Goal: Check status: Check status

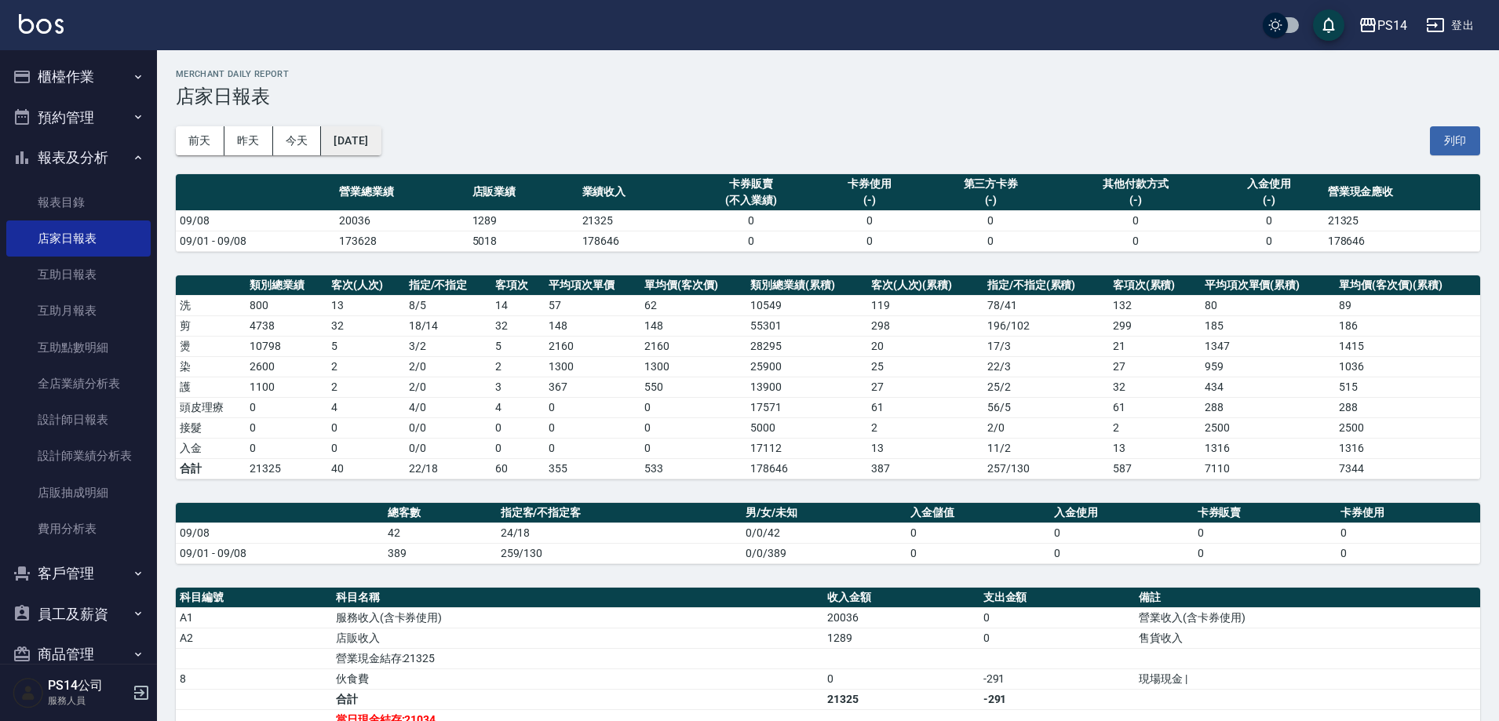
click at [352, 136] on button "[DATE]" at bounding box center [351, 140] width 60 height 29
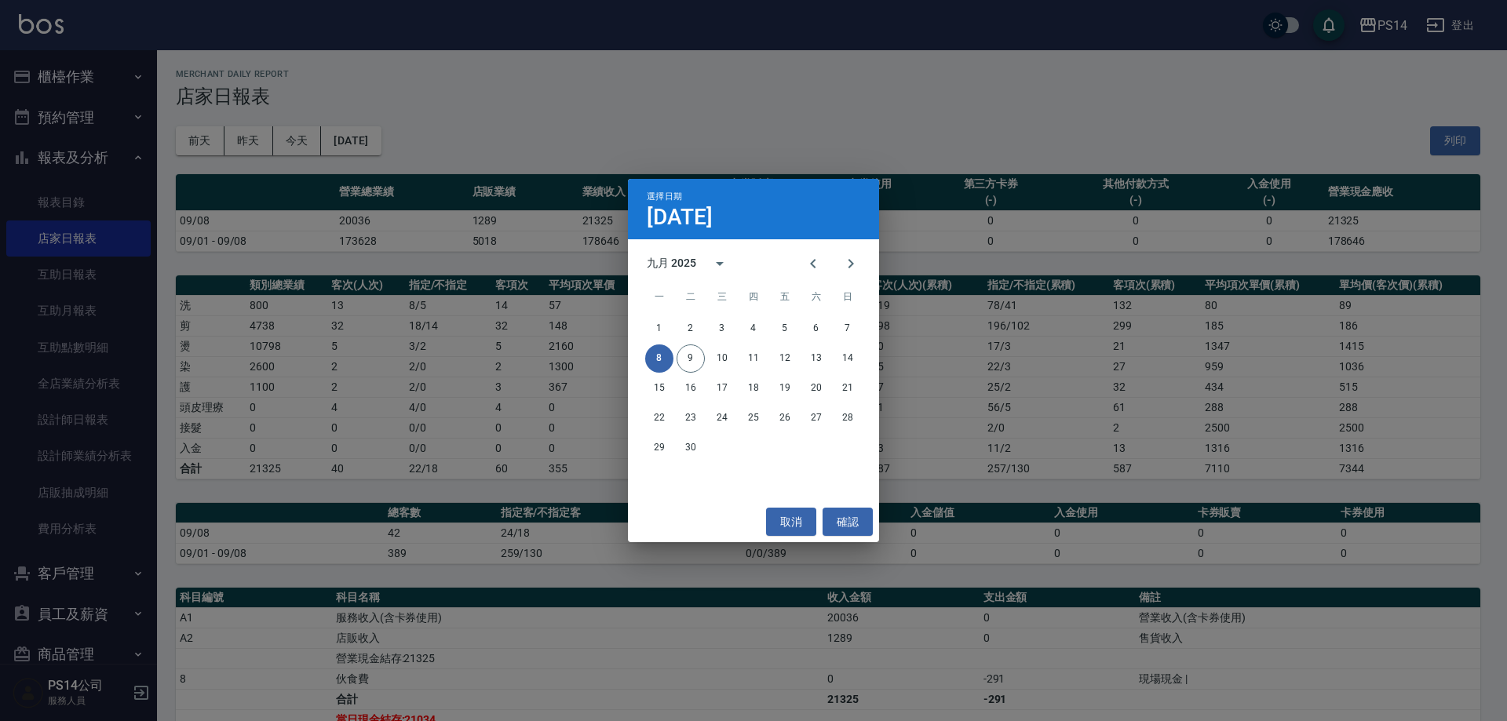
drag, startPoint x: 95, startPoint y: 397, endPoint x: 100, endPoint y: 409, distance: 12.7
click at [98, 399] on div "選擇日期 [DATE] 九月 2025 一 二 三 四 五 六 日 1 2 3 4 5 6 7 8 9 10 11 12 13 14 15 16 17 18 …" at bounding box center [753, 360] width 1507 height 721
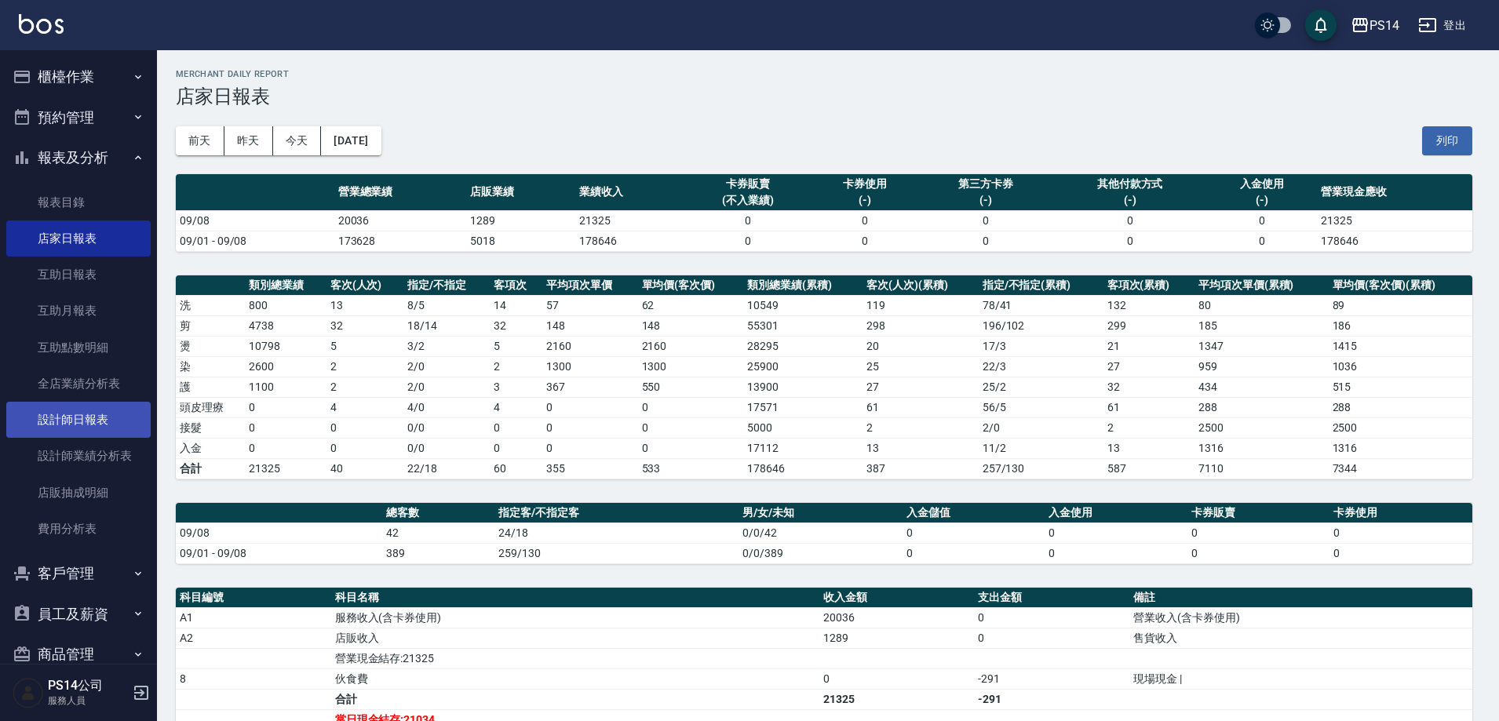
click at [96, 432] on link "設計師日報表" at bounding box center [78, 420] width 144 height 36
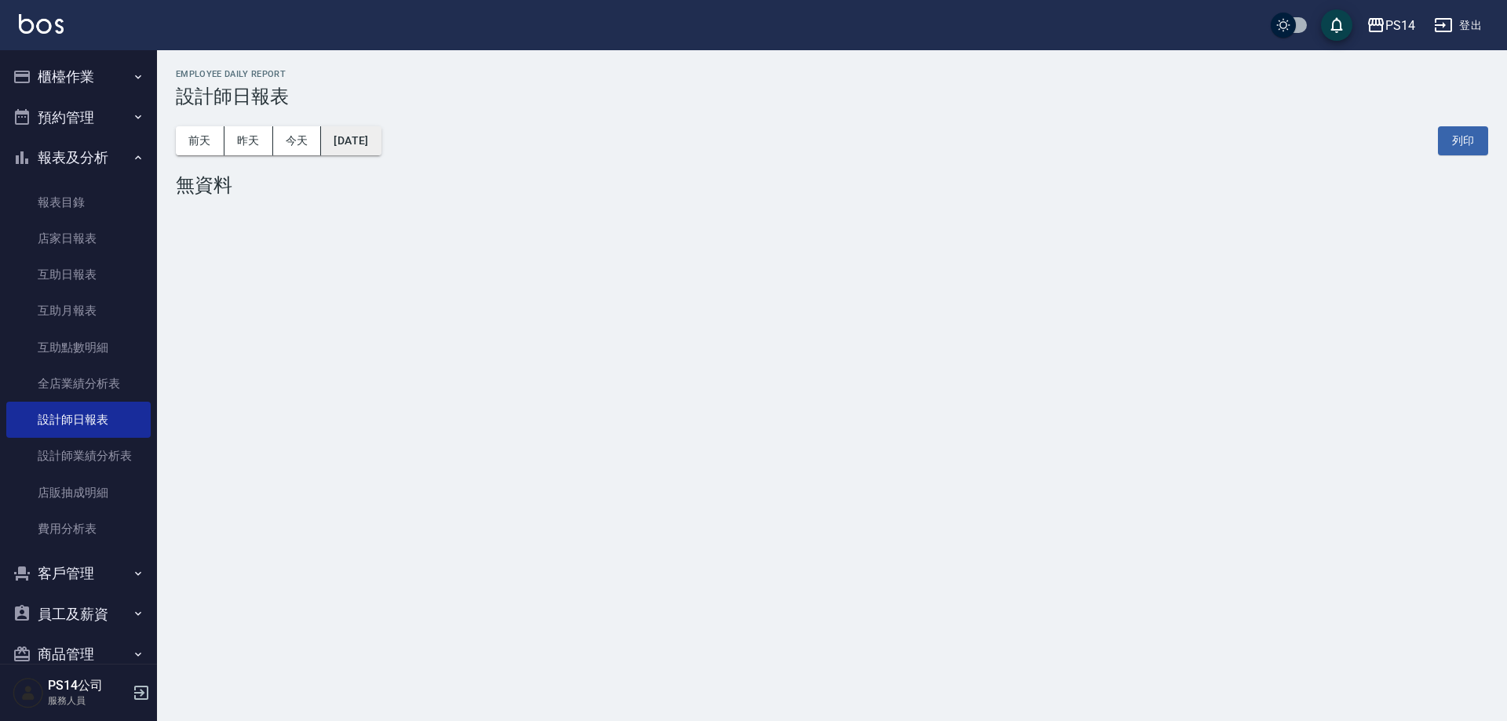
click at [381, 151] on button "[DATE]" at bounding box center [351, 140] width 60 height 29
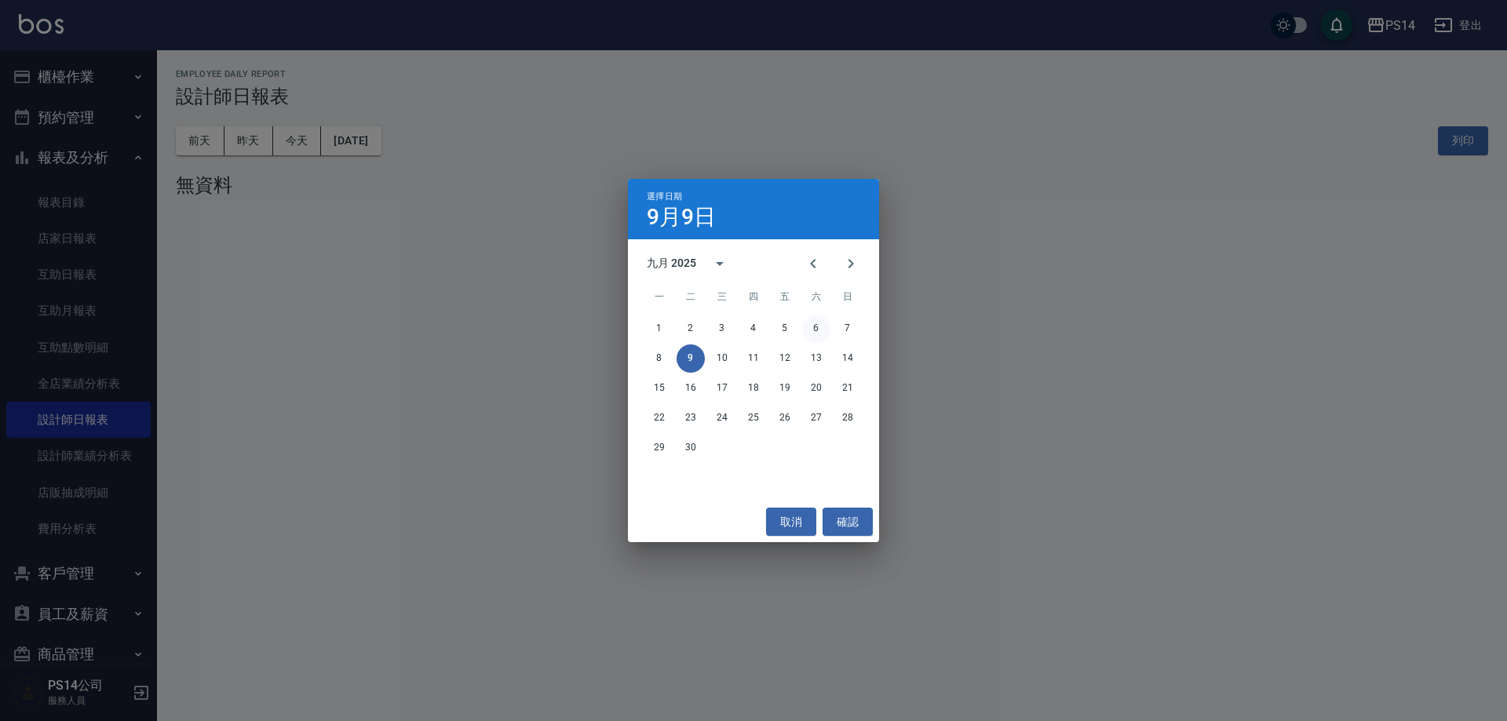
click at [826, 330] on button "6" at bounding box center [816, 329] width 28 height 28
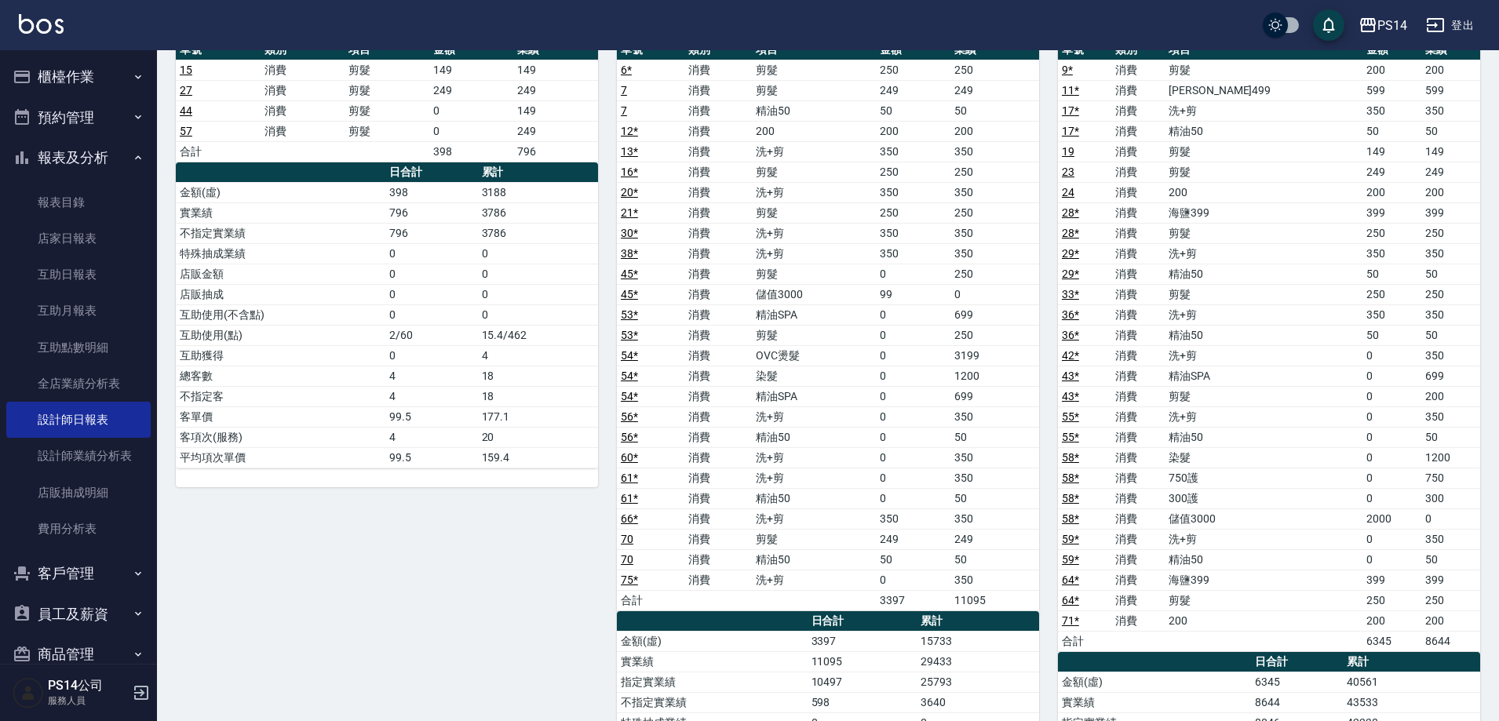
scroll to position [1020, 0]
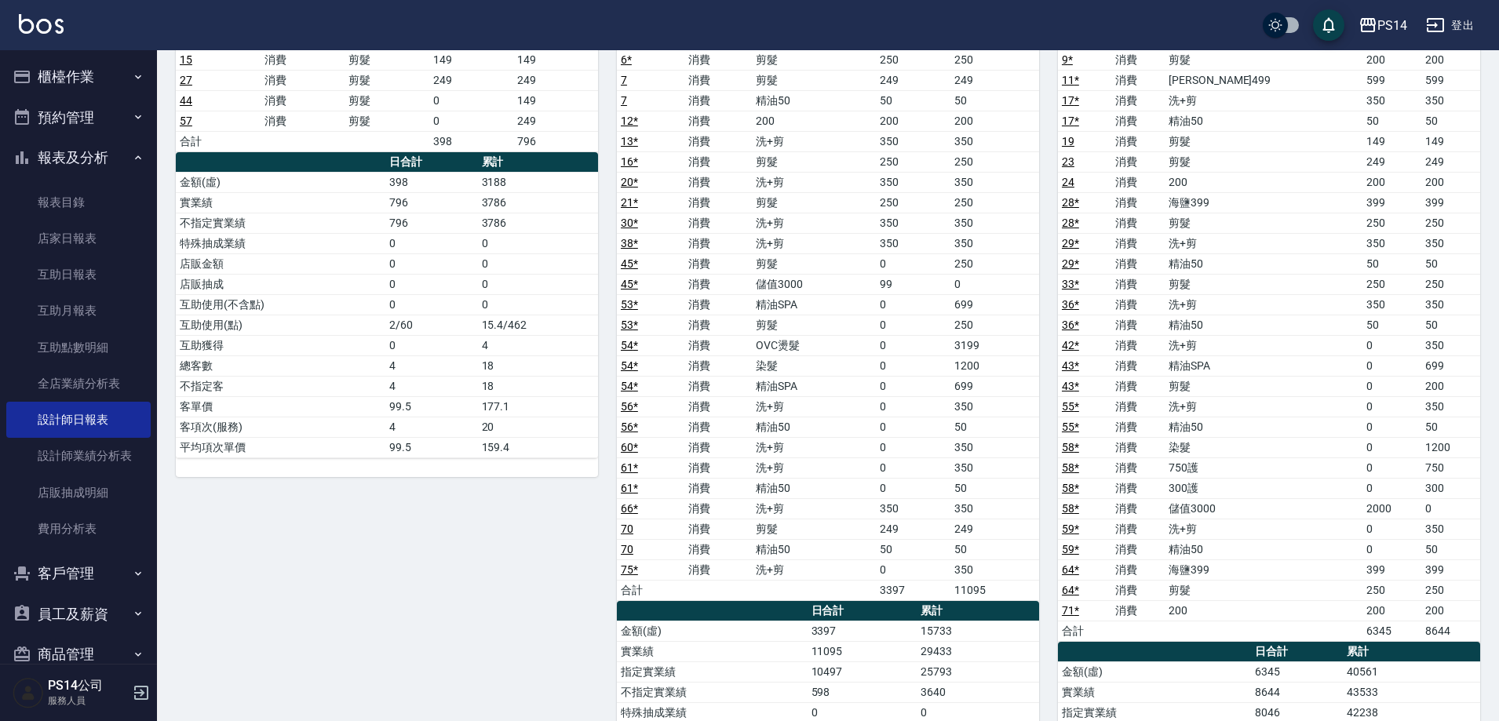
drag, startPoint x: 1307, startPoint y: 513, endPoint x: 1324, endPoint y: 512, distance: 16.5
click at [1324, 512] on td "儲值3000" at bounding box center [1264, 508] width 198 height 20
drag, startPoint x: 1306, startPoint y: 483, endPoint x: 1337, endPoint y: 489, distance: 31.9
click at [1337, 489] on tr "58 * 消費 300護 0 300" at bounding box center [1269, 488] width 422 height 20
click at [1329, 468] on td "750護" at bounding box center [1264, 468] width 198 height 20
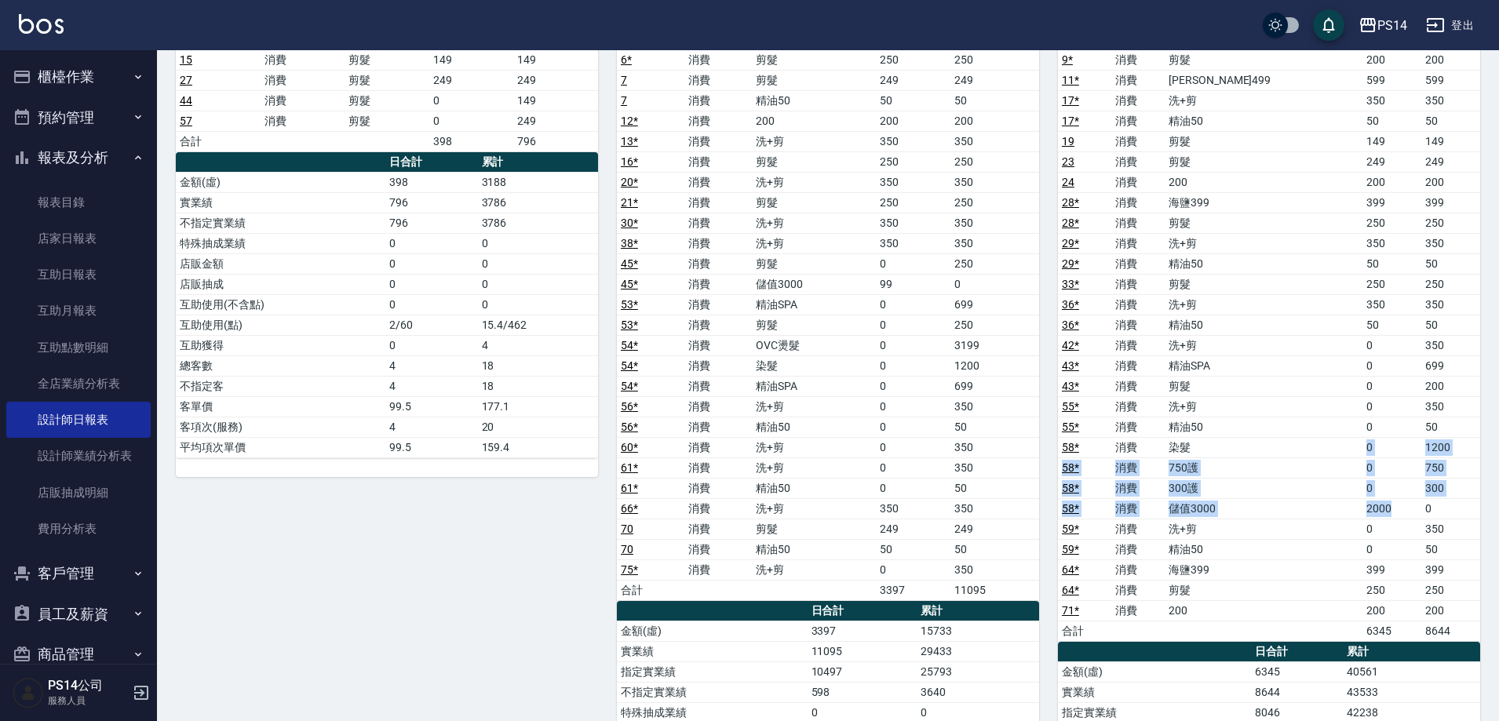
drag, startPoint x: 1319, startPoint y: 437, endPoint x: 1401, endPoint y: 516, distance: 113.8
click at [1401, 516] on tbody "9 * 消費 剪髮 200 200 11 * 消費 [PERSON_NAME]499 599 599 17 * 消費 洗+剪 350 350 17 * 消費 …" at bounding box center [1269, 345] width 422 height 592
